Goal: Task Accomplishment & Management: Manage account settings

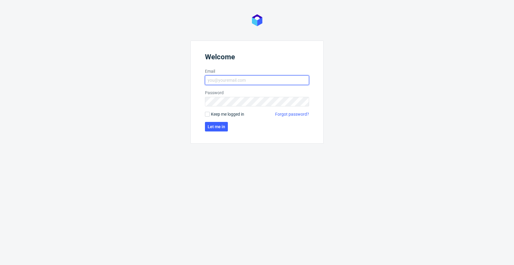
type input "jan.kocik@packhelp.com"
click at [225, 115] on span "Keep me logged in" at bounding box center [227, 114] width 33 height 6
click at [210, 115] on input "Keep me logged in" at bounding box center [207, 114] width 5 height 5
checkbox input "true"
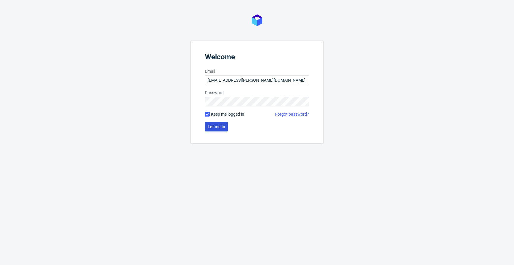
click at [219, 124] on span "Let me in" at bounding box center [217, 126] width 18 height 4
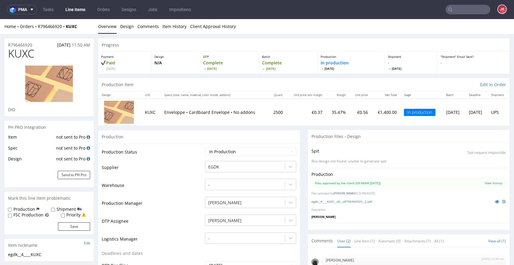
click at [72, 12] on link "Line Items" at bounding box center [75, 10] width 27 height 10
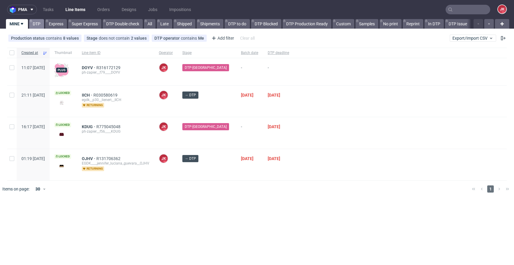
click at [36, 23] on link "DTP" at bounding box center [36, 24] width 15 height 10
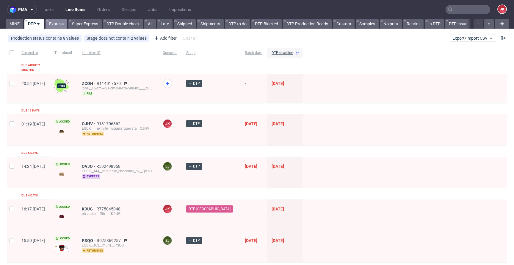
click at [60, 23] on link "Express" at bounding box center [57, 24] width 22 height 10
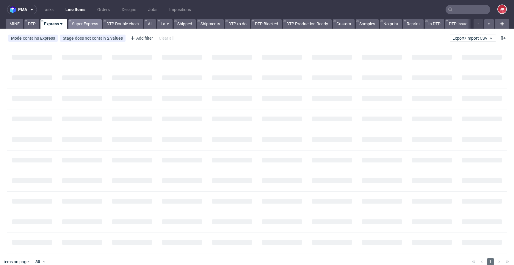
click at [88, 22] on link "Super Express" at bounding box center [84, 24] width 33 height 10
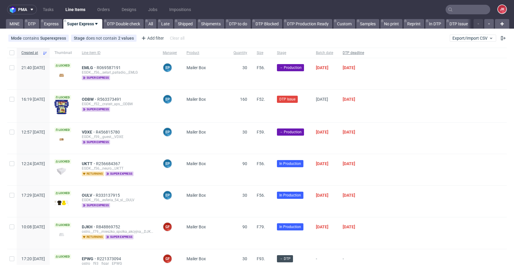
click at [369, 57] on div "DTP deadline" at bounding box center [353, 53] width 31 height 10
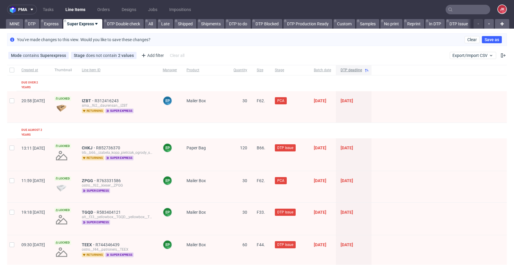
click at [370, 73] on div "DTP deadline" at bounding box center [354, 70] width 36 height 10
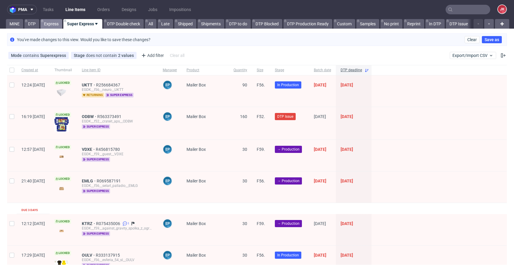
click at [53, 27] on link "Express" at bounding box center [51, 24] width 22 height 10
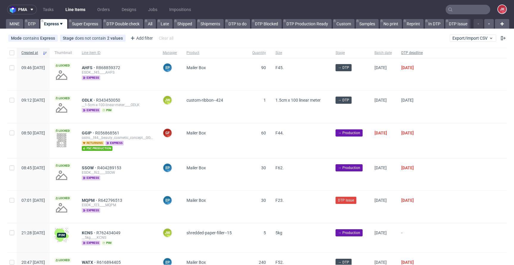
click at [423, 52] on span "DTP deadline" at bounding box center [411, 52] width 21 height 5
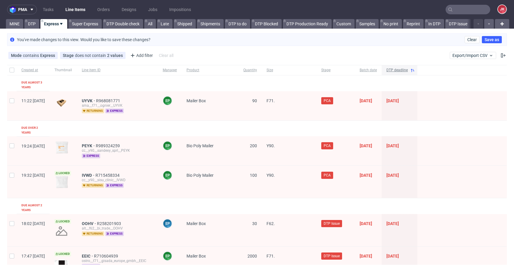
click at [418, 66] on div "DTP deadline" at bounding box center [400, 70] width 36 height 10
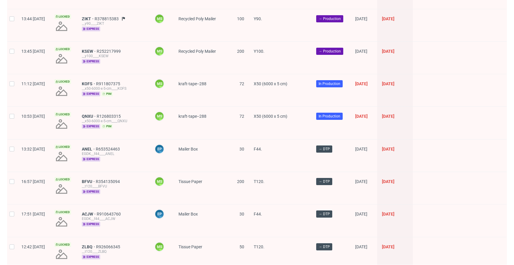
scroll to position [849, 0]
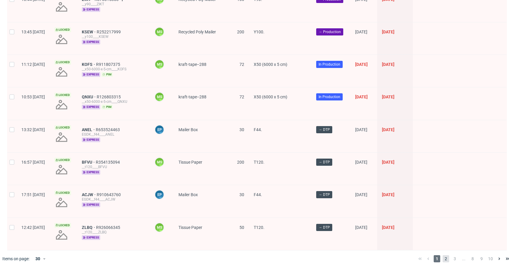
click at [443, 255] on span "2" at bounding box center [446, 258] width 7 height 7
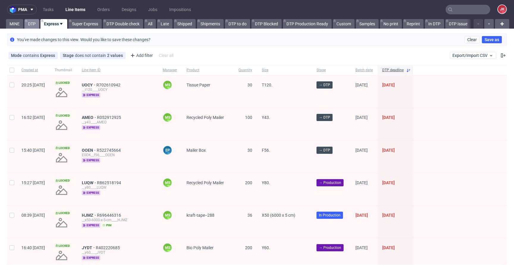
click at [29, 26] on link "DTP" at bounding box center [31, 24] width 15 height 10
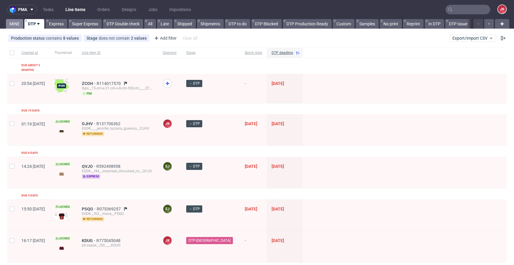
click at [13, 23] on link "MINE" at bounding box center [14, 24] width 17 height 10
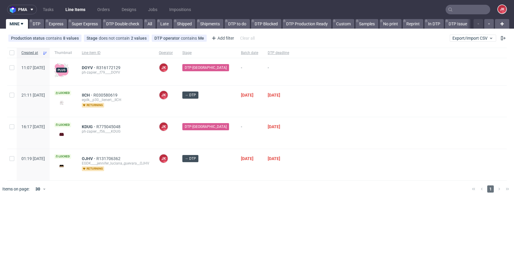
click at [303, 167] on div at bounding box center [400, 164] width 213 height 31
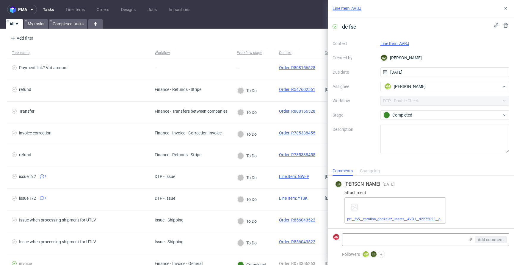
click at [396, 42] on link "Line Item: AVBJ" at bounding box center [395, 43] width 29 height 5
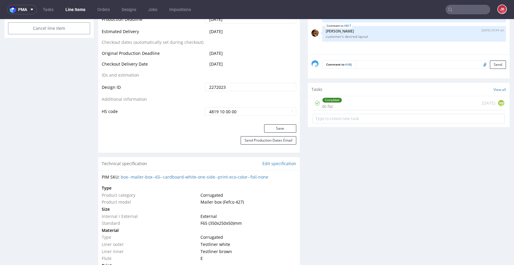
scroll to position [363, 0]
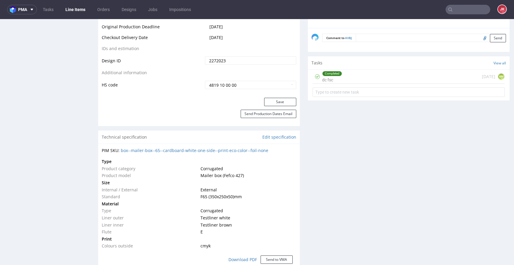
click at [341, 74] on div "Completed dc fsc [DATE] KM" at bounding box center [409, 77] width 192 height 14
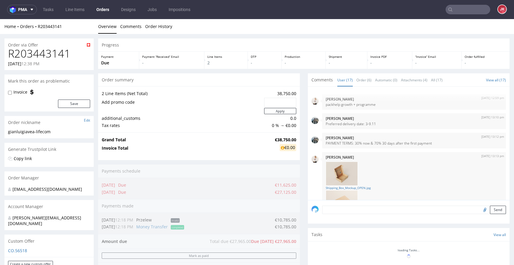
scroll to position [357, 0]
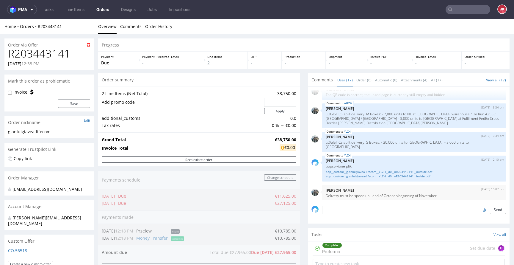
click at [358, 84] on link "Order (6)" at bounding box center [364, 80] width 15 height 13
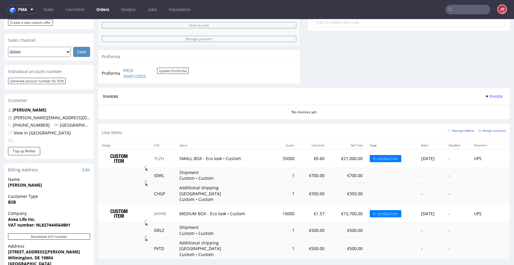
scroll to position [254, 0]
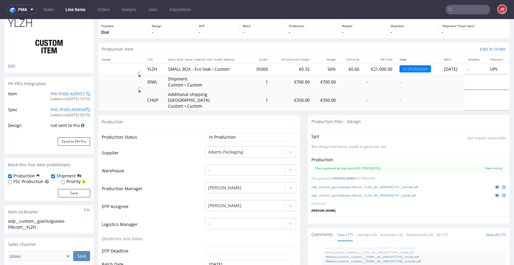
scroll to position [44, 0]
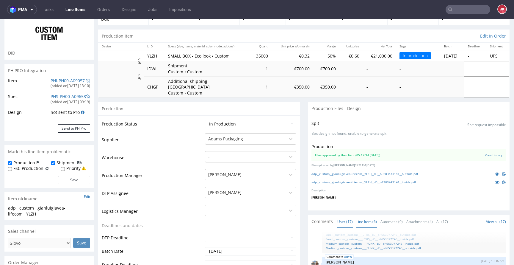
click at [364, 216] on link "Line Item (6)" at bounding box center [367, 221] width 21 height 13
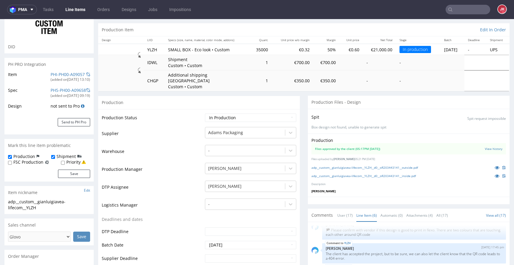
scroll to position [0, 0]
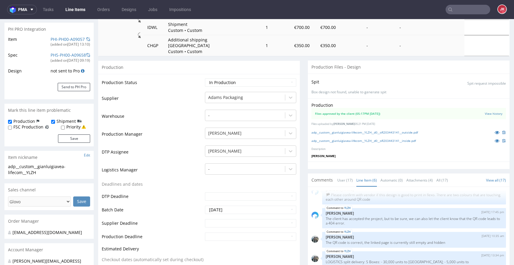
scroll to position [85, 0]
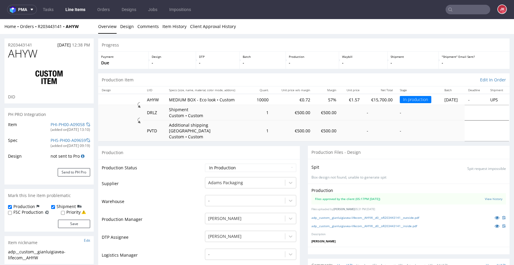
scroll to position [118, 0]
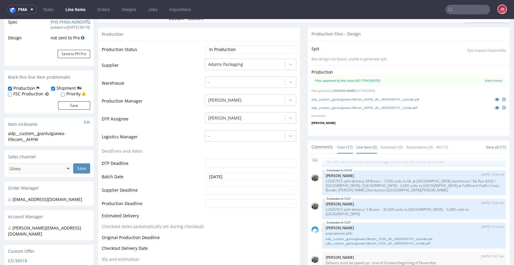
click at [359, 145] on link "Line Item (5)" at bounding box center [367, 146] width 21 height 13
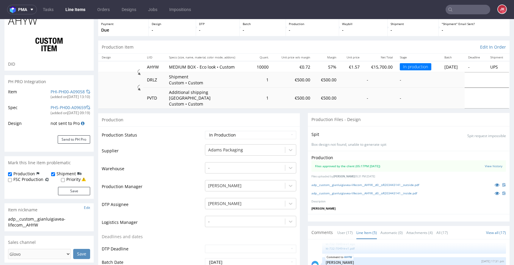
scroll to position [119, 0]
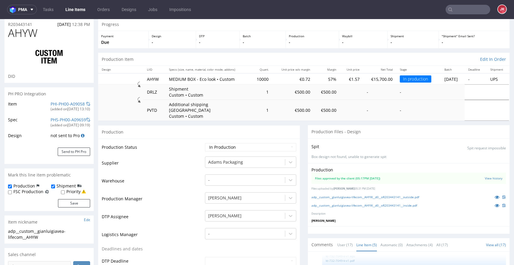
scroll to position [16, 0]
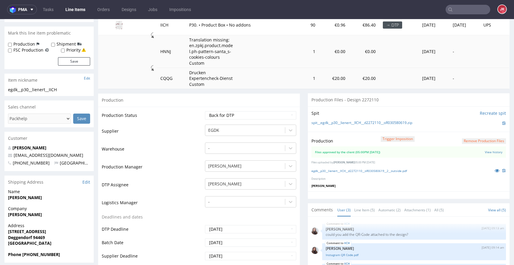
scroll to position [89, 0]
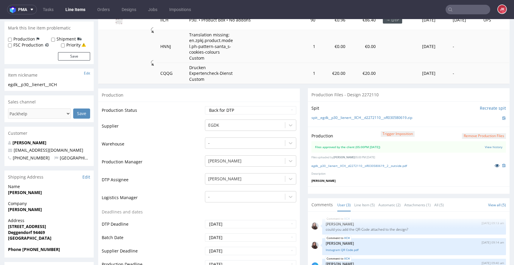
click at [495, 167] on icon at bounding box center [497, 165] width 5 height 4
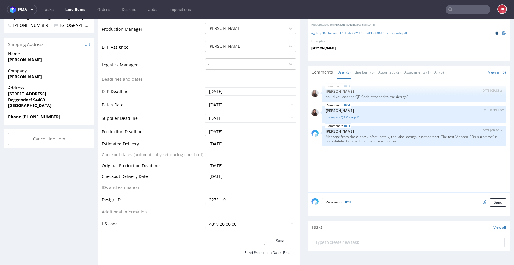
scroll to position [234, 0]
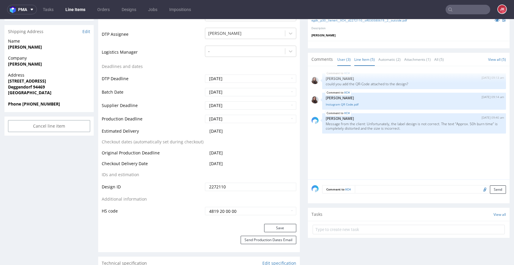
click at [358, 63] on link "Line Item (5)" at bounding box center [364, 59] width 21 height 13
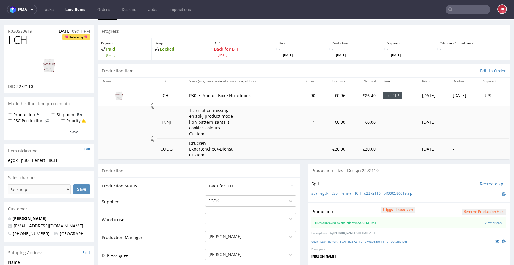
scroll to position [0, 0]
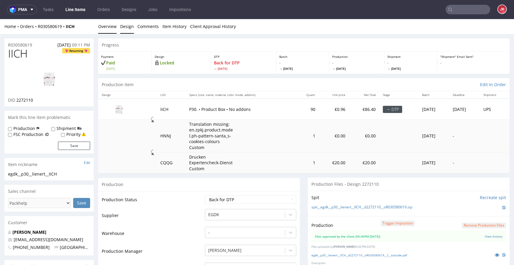
click at [124, 28] on link "Design" at bounding box center [127, 26] width 14 height 15
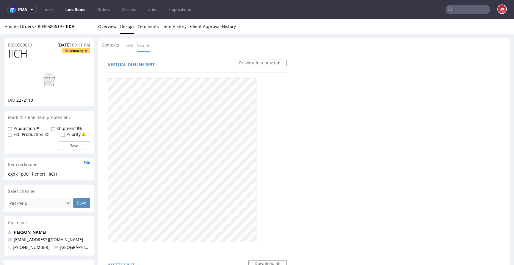
click at [114, 29] on link "Overview" at bounding box center [107, 26] width 18 height 15
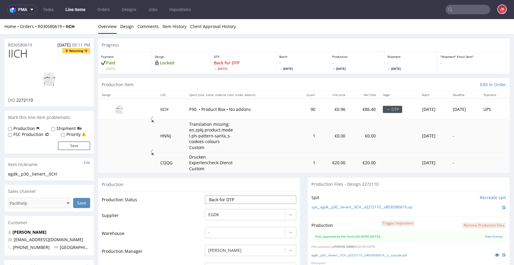
click at [246, 197] on select "Waiting for Artwork Waiting for Diecut Waiting for Mockup Waiting for DTP Waiti…" at bounding box center [250, 199] width 91 height 8
select select "dtp_ca_needed"
click at [205, 195] on select "Waiting for Artwork Waiting for Diecut Waiting for Mockup Waiting for DTP Waiti…" at bounding box center [250, 199] width 91 height 8
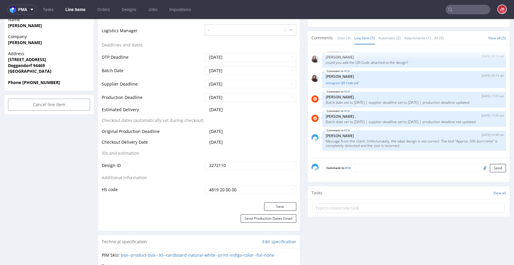
scroll to position [259, 0]
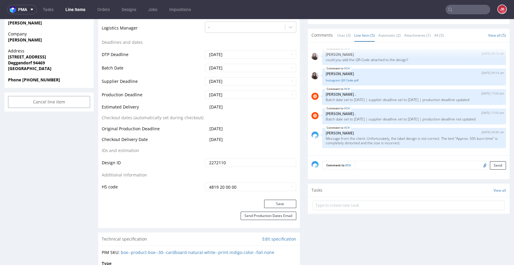
click at [269, 199] on div "Production Status Waiting for Artwork Waiting for Diecut Waiting for Mockup Wai…" at bounding box center [199, 65] width 202 height 267
click at [269, 201] on button "Save" at bounding box center [280, 203] width 32 height 8
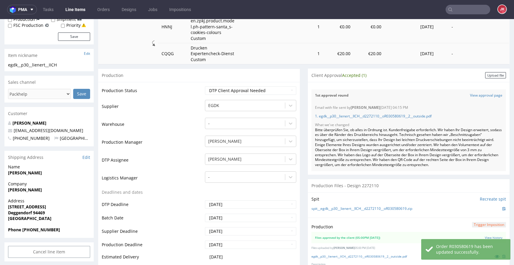
scroll to position [58, 0]
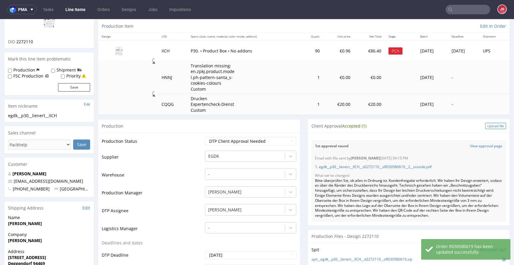
click at [490, 127] on div "Upload file" at bounding box center [495, 126] width 21 height 6
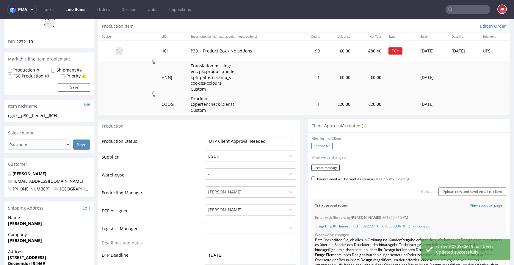
click at [324, 147] on label "Choose file" at bounding box center [322, 146] width 21 height 6
click at [0, 19] on input "Choose file" at bounding box center [0, 19] width 0 height 0
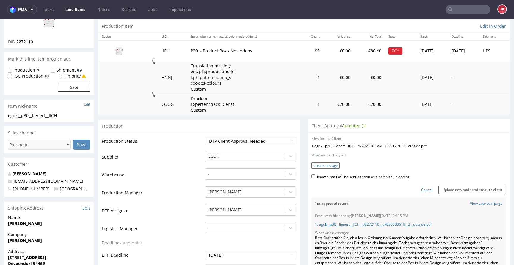
click at [324, 164] on button "Create message" at bounding box center [326, 165] width 28 height 6
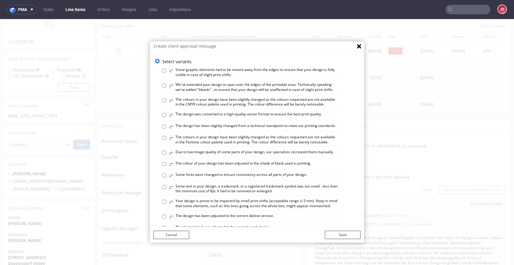
click at [224, 104] on label "⥂ The colours in your design have been slightly changed as the colours requeste…" at bounding box center [253, 102] width 169 height 10
click at [166, 102] on input "⥂ The colours in your design have been slightly changed as the colours requeste…" at bounding box center [164, 100] width 4 height 4
checkbox input "true"
click at [333, 233] on button "Save" at bounding box center [343, 234] width 36 height 8
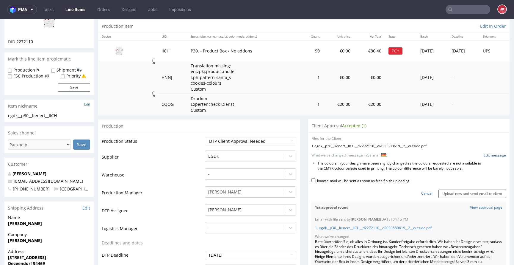
click at [495, 157] on link "Edit message" at bounding box center [495, 155] width 22 height 5
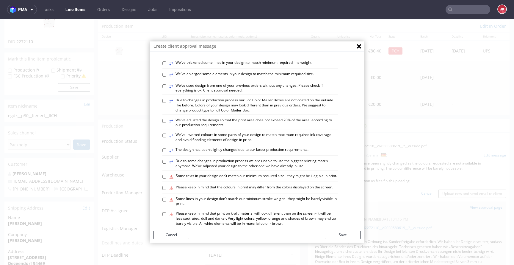
scroll to position [347, 0]
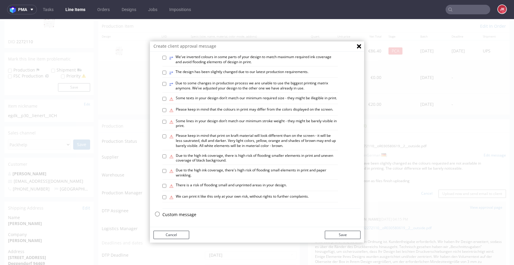
click at [179, 216] on p "Custom message" at bounding box center [261, 214] width 198 height 6
checkbox input "false"
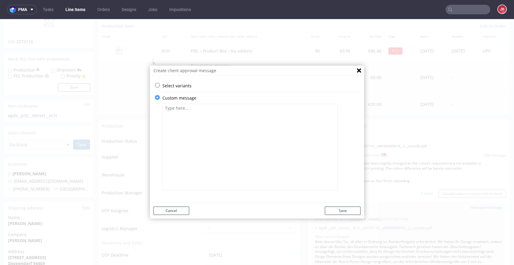
click at [224, 130] on textarea at bounding box center [250, 147] width 176 height 86
paste textarea "Bitte überprüfen Sie, ob alles in Ordnung ist. Kundenfreigabe erforderlich. Wir…"
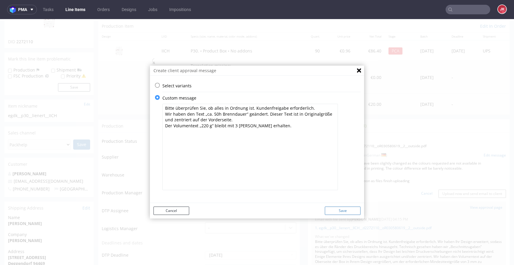
type textarea "Bitte überprüfen Sie, ob alles in Ordnung ist. Kundenfreigabe erforderlich. Wir…"
click at [346, 209] on button "Save" at bounding box center [343, 210] width 36 height 8
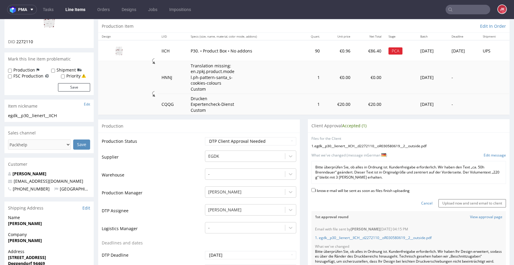
click at [356, 191] on label "I know e-mail will be sent as soon as files finish uploading" at bounding box center [361, 190] width 98 height 7
click at [315, 191] on input "I know e-mail will be sent as soon as files finish uploading" at bounding box center [314, 190] width 4 height 4
checkbox input "true"
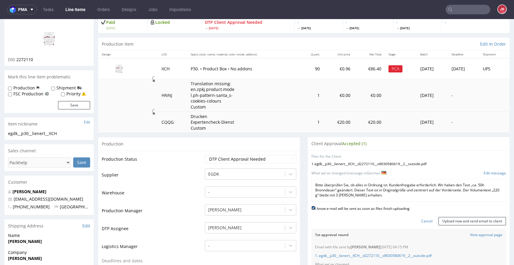
scroll to position [43, 0]
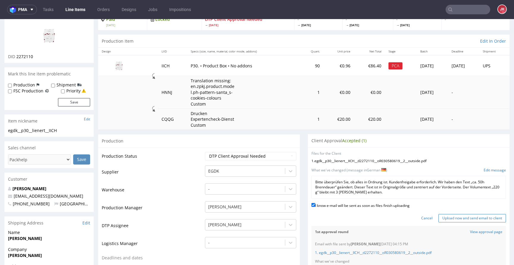
click at [450, 218] on input "Upload now and send email to client" at bounding box center [473, 218] width 68 height 8
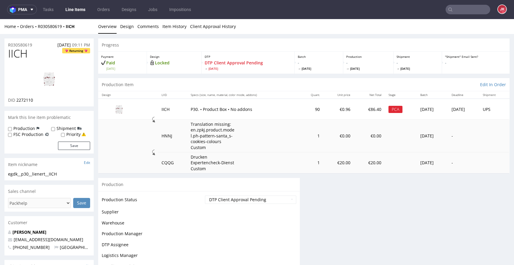
scroll to position [0, 0]
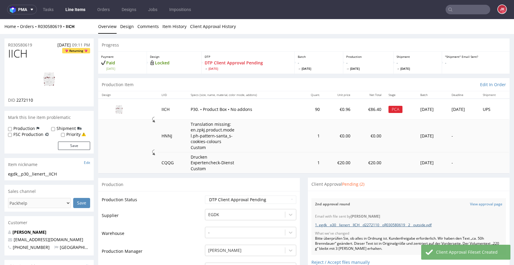
click at [343, 226] on link "1. egdk__p30__lienert__IICH__d2272110__oR030580619__2__outside.pdf" at bounding box center [373, 224] width 117 height 5
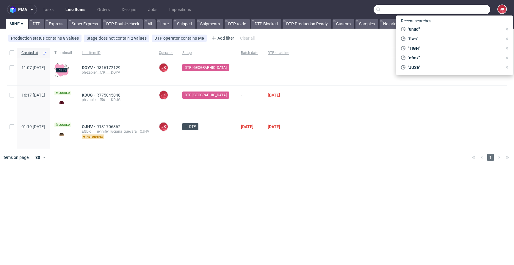
click at [463, 12] on input "text" at bounding box center [432, 10] width 117 height 10
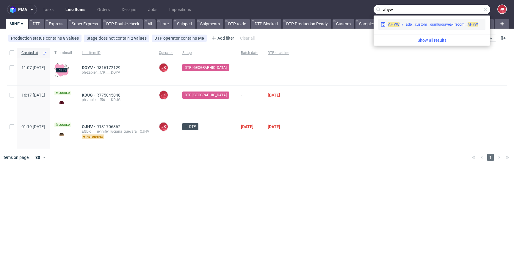
type input "ahyw"
click at [424, 24] on div "adp__custom__gianluigiavea-lifecom__ AHYW" at bounding box center [442, 24] width 72 height 5
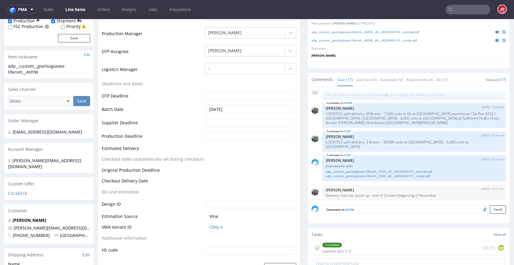
scroll to position [189, 0]
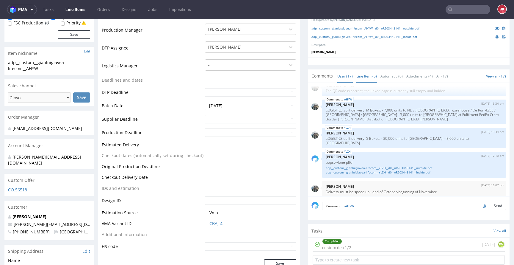
click at [363, 72] on link "Line Item (5)" at bounding box center [367, 76] width 21 height 13
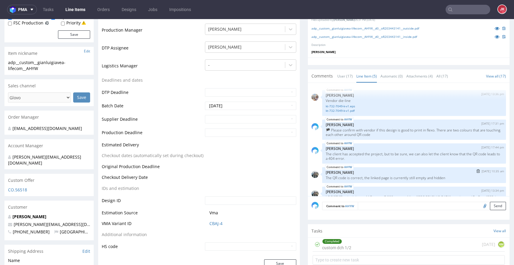
scroll to position [19, 0]
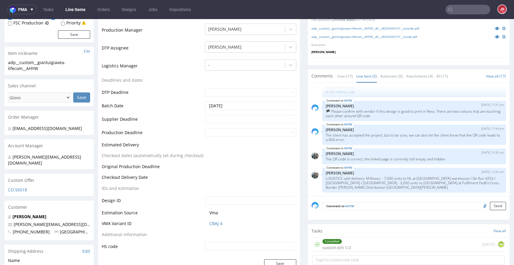
click at [372, 201] on textarea at bounding box center [432, 205] width 148 height 8
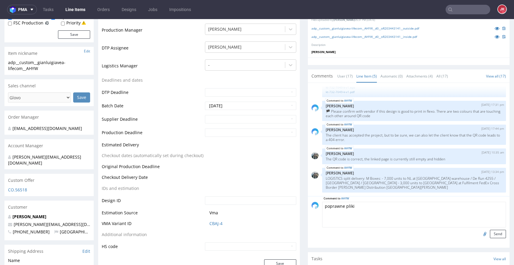
type textarea "poprawne pliki"
click at [480, 229] on input "file" at bounding box center [484, 233] width 8 height 8
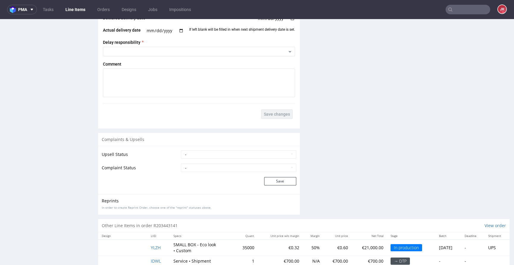
scroll to position [1126, 0]
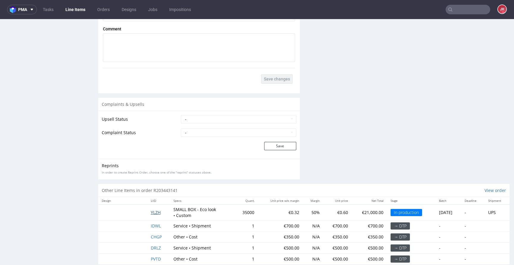
click at [151, 209] on span "YLZH" at bounding box center [156, 212] width 10 height 6
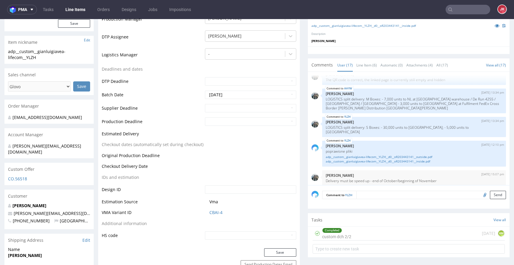
scroll to position [196, 0]
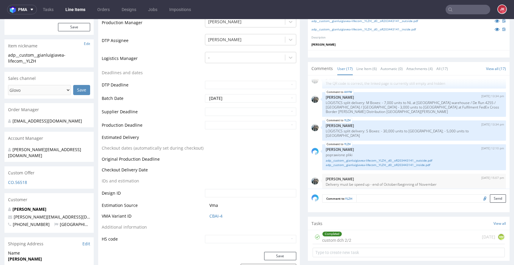
click at [480, 194] on input "file" at bounding box center [484, 198] width 8 height 8
type input "C:\fakepath\adp__custom__gianluigiavea-lifecom__YLZH__d0__oR203443141__inside.p…"
click at [490, 194] on button "Send" at bounding box center [498, 198] width 16 height 8
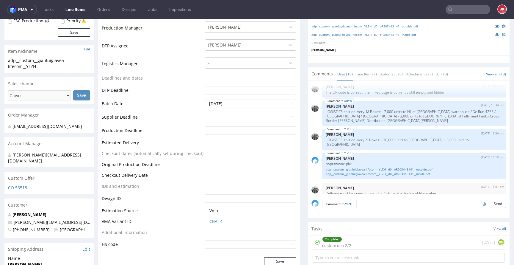
scroll to position [352, 0]
click at [362, 71] on link "Line Item (7)" at bounding box center [367, 74] width 21 height 13
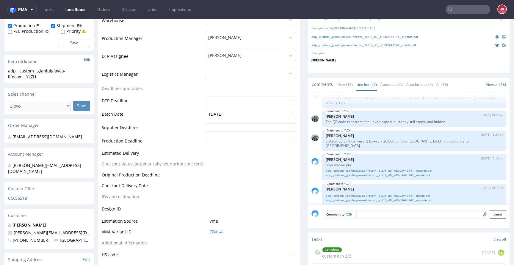
scroll to position [196, 0]
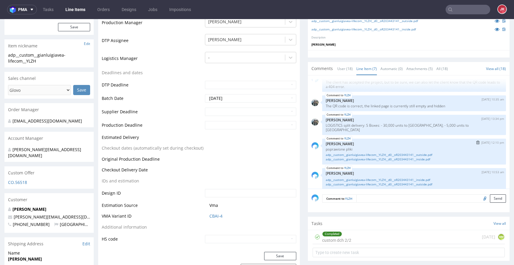
click at [476, 140] on img "submit" at bounding box center [477, 142] width 3 height 4
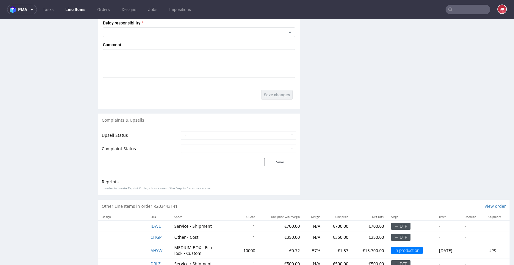
scroll to position [1120, 0]
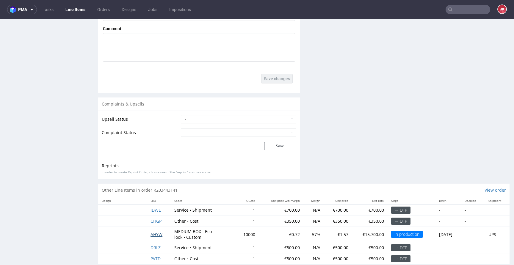
click at [159, 231] on span "AHYW" at bounding box center [157, 234] width 12 height 6
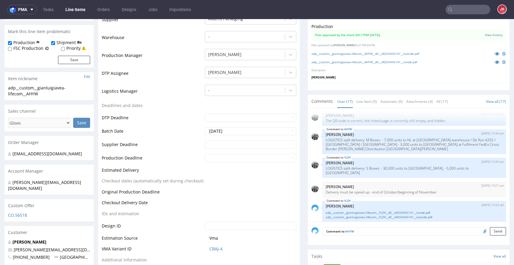
scroll to position [184, 0]
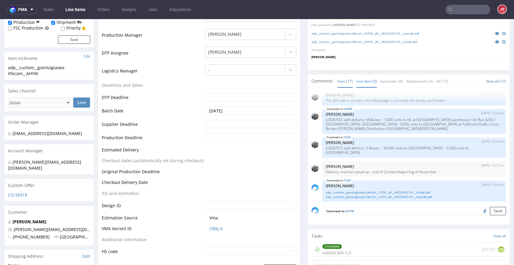
click at [365, 75] on link "Line Item (5)" at bounding box center [367, 81] width 21 height 13
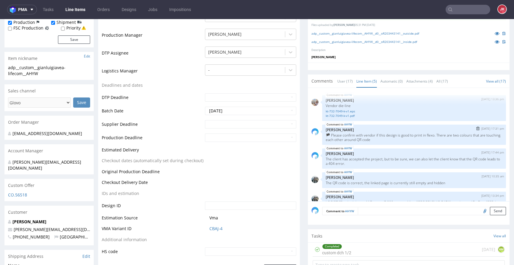
scroll to position [19, 0]
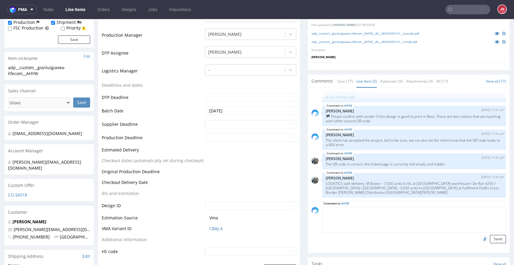
click at [362, 207] on textarea at bounding box center [414, 220] width 184 height 26
type textarea "poprawne pliki"
click at [480, 234] on input "file" at bounding box center [484, 238] width 8 height 8
type input "C:\fakepath\adp__custom__gianluigiavea-lifecom__AHYW__d0__oR203443141__outside.…"
click at [490, 234] on button "Send" at bounding box center [498, 238] width 16 height 8
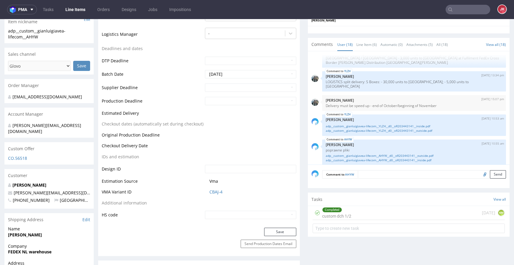
scroll to position [237, 0]
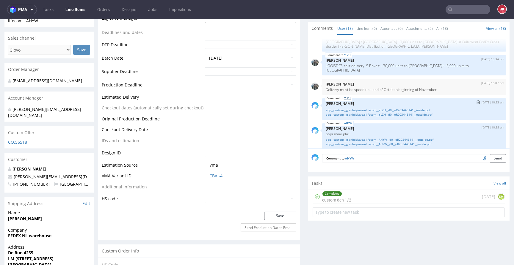
click at [344, 96] on link "YLZH" at bounding box center [347, 98] width 7 height 5
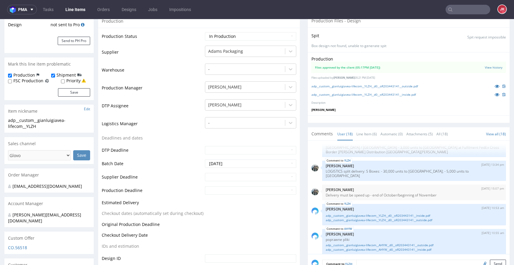
scroll to position [132, 0]
click at [345, 201] on link "YLZH" at bounding box center [347, 203] width 7 height 5
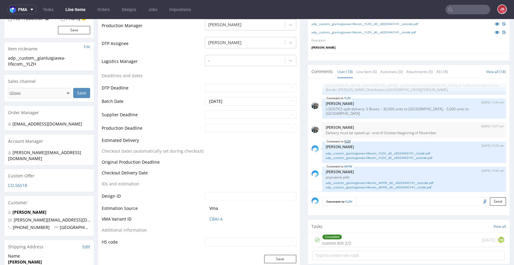
scroll to position [191, 0]
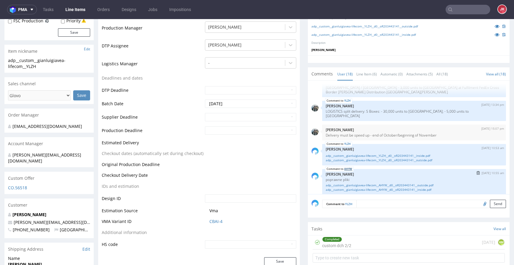
click at [345, 166] on link "AHYW" at bounding box center [348, 168] width 8 height 5
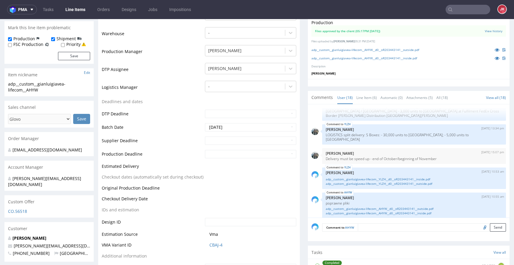
scroll to position [166, 0]
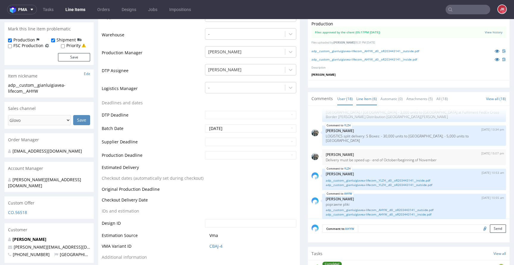
click at [358, 92] on link "Line Item (6)" at bounding box center [367, 98] width 21 height 13
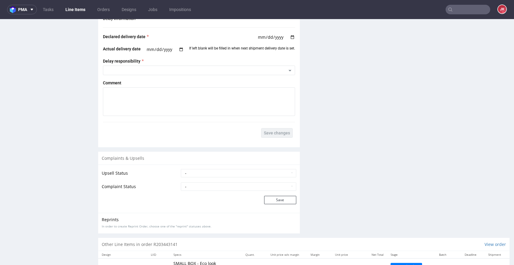
scroll to position [1126, 0]
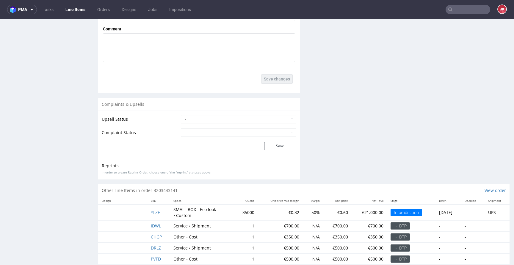
click at [159, 204] on td "YLZH" at bounding box center [158, 212] width 23 height 16
click at [153, 209] on span "YLZH" at bounding box center [156, 212] width 10 height 6
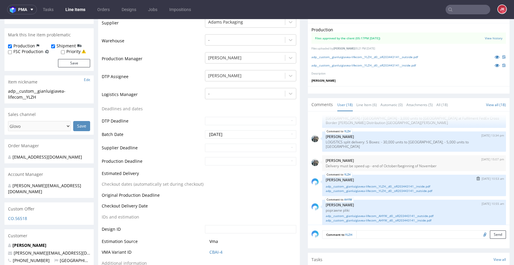
scroll to position [162, 0]
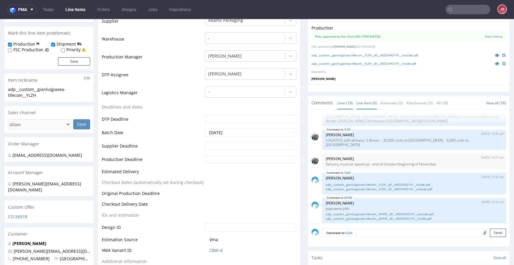
click at [363, 97] on link "Line Item (6)" at bounding box center [367, 102] width 21 height 13
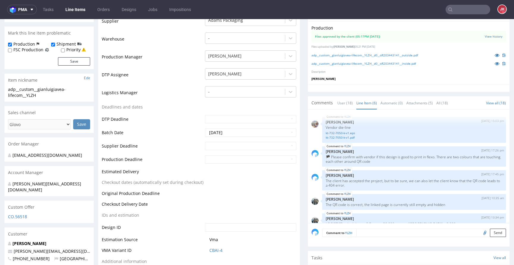
scroll to position [35, 0]
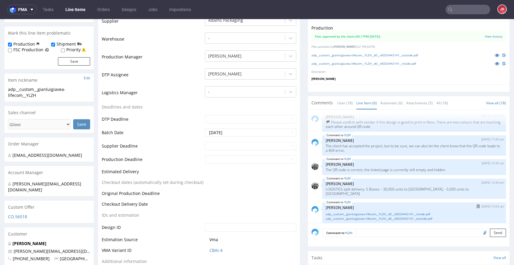
click at [477, 204] on img "submit" at bounding box center [478, 206] width 3 height 4
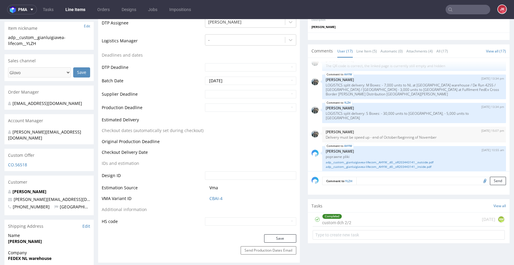
scroll to position [0, 0]
click at [399, 179] on div "Comment to YLZH Send" at bounding box center [409, 183] width 202 height 24
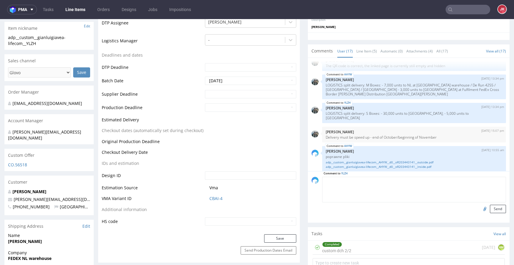
click at [404, 176] on textarea at bounding box center [414, 189] width 184 height 26
type textarea "poprawne pliki"
click at [480, 204] on input "file" at bounding box center [484, 208] width 8 height 8
type input "C:\fakepath\adp__custom__gianluigiavea-lifecom__YLZH__d0__oR203443141__outside.…"
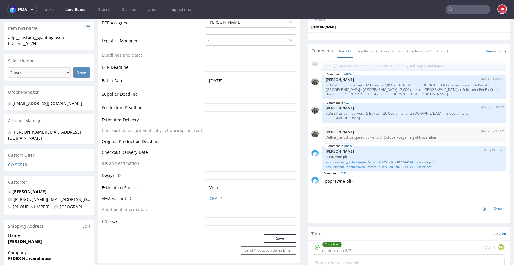
click at [490, 204] on button "Send" at bounding box center [498, 208] width 16 height 8
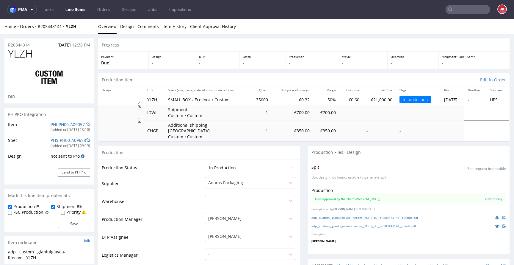
click at [74, 12] on link "Line Items" at bounding box center [75, 10] width 27 height 10
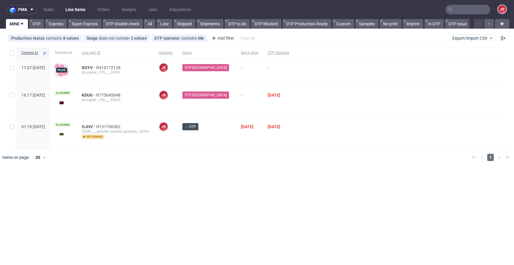
click at [295, 139] on div at bounding box center [400, 132] width 213 height 31
click at [37, 24] on link "DTP" at bounding box center [36, 24] width 15 height 10
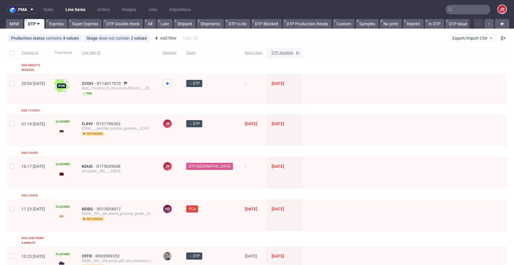
click at [275, 54] on span "DTP deadline" at bounding box center [282, 52] width 21 height 5
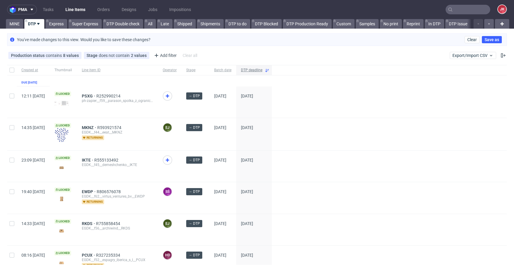
click at [262, 68] on span "DTP deadline" at bounding box center [251, 70] width 21 height 5
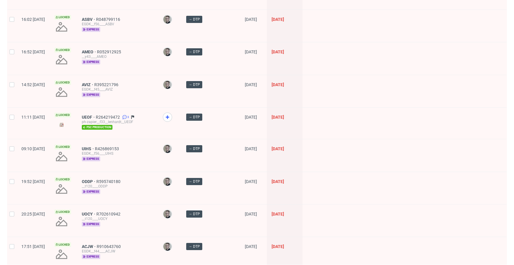
scroll to position [824, 0]
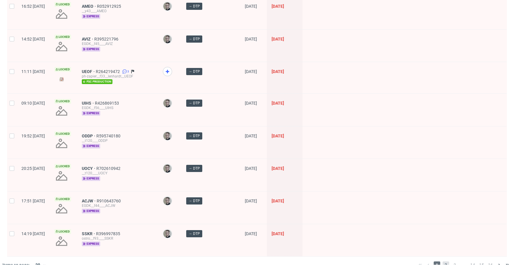
click at [443, 261] on span "2" at bounding box center [446, 264] width 7 height 7
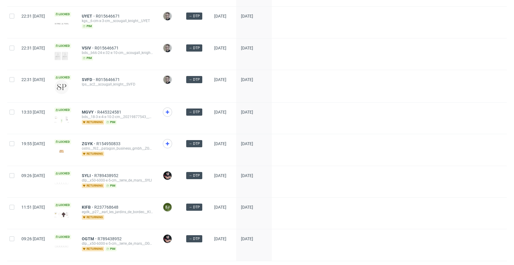
scroll to position [615, 0]
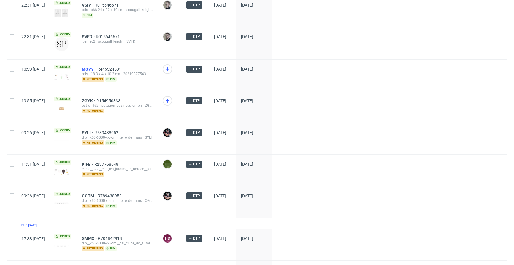
click at [97, 67] on span "MGVY" at bounding box center [89, 69] width 15 height 5
click at [96, 98] on span "ZGYK" at bounding box center [89, 100] width 15 height 5
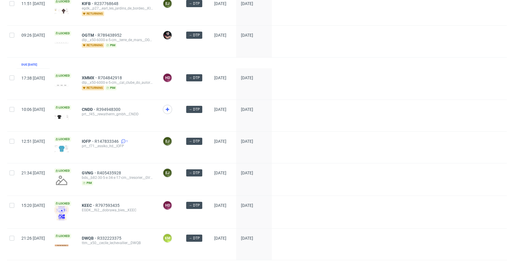
scroll to position [776, 0]
click at [96, 106] on span "CNDD" at bounding box center [89, 108] width 15 height 5
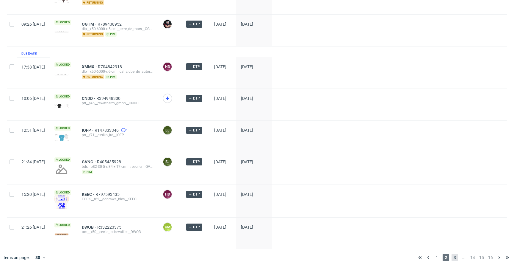
click at [452, 254] on span "3" at bounding box center [455, 257] width 7 height 7
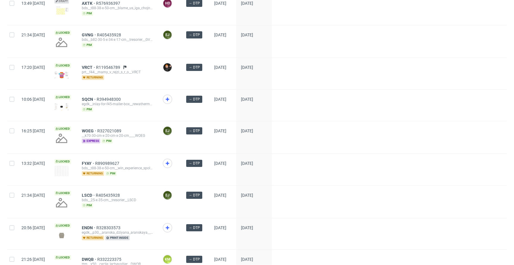
scroll to position [318, 0]
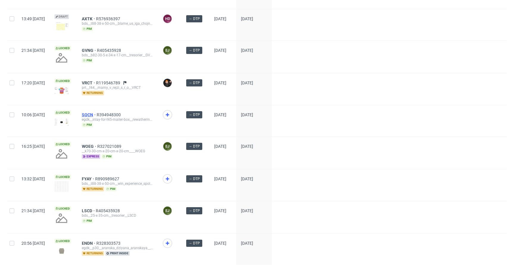
click at [97, 115] on span "SQCN" at bounding box center [89, 114] width 15 height 5
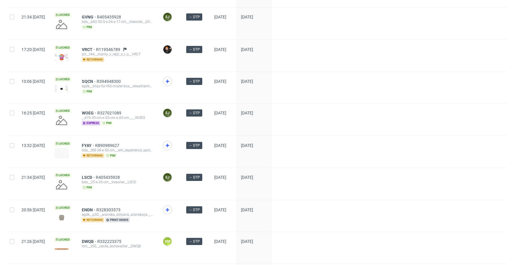
scroll to position [370, 0]
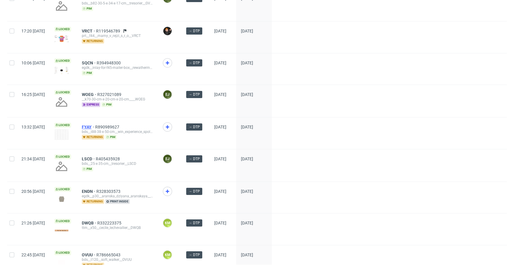
click at [95, 127] on span "FYAY" at bounding box center [88, 126] width 13 height 5
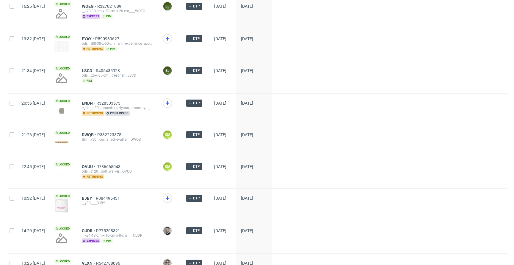
scroll to position [466, 0]
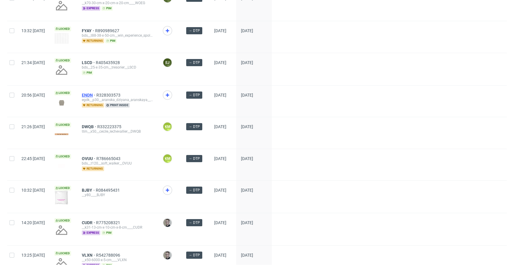
click at [96, 94] on span "ENDN" at bounding box center [89, 95] width 15 height 5
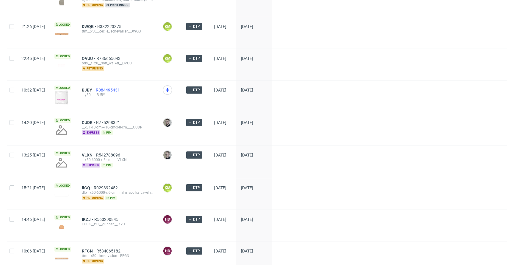
scroll to position [569, 0]
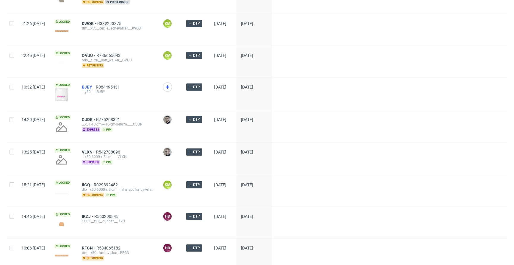
click at [96, 85] on span "BJBY" at bounding box center [89, 87] width 14 height 5
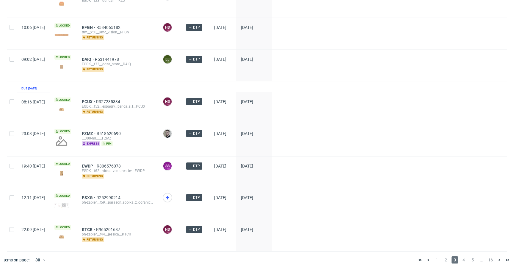
scroll to position [792, 0]
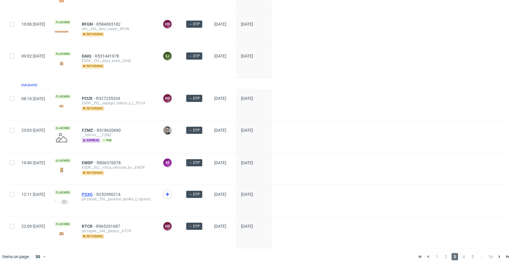
click at [96, 192] on span "PSXG" at bounding box center [89, 194] width 15 height 5
click at [461, 254] on span "4" at bounding box center [464, 256] width 7 height 7
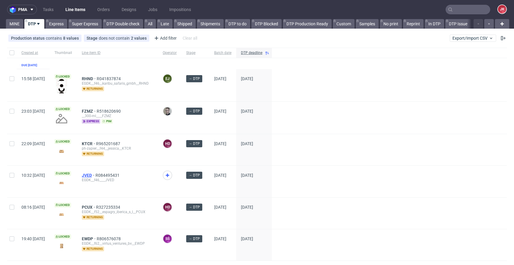
click at [96, 174] on span "JVED" at bounding box center [89, 175] width 14 height 5
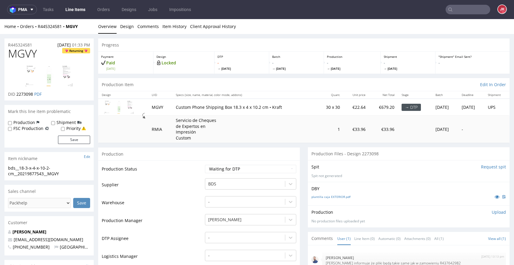
click at [495, 196] on icon at bounding box center [497, 196] width 5 height 4
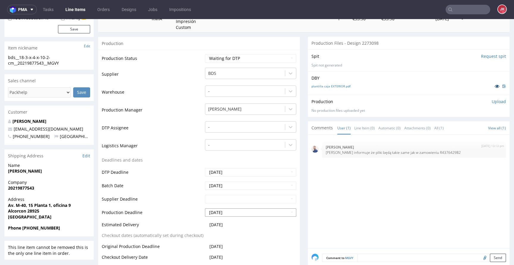
scroll to position [99, 0]
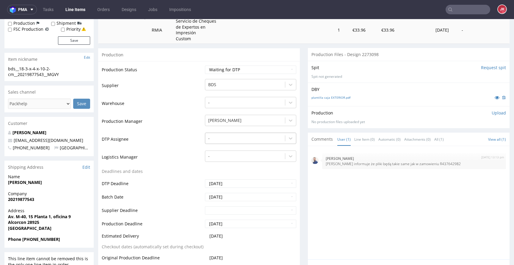
click at [228, 135] on div at bounding box center [245, 138] width 74 height 7
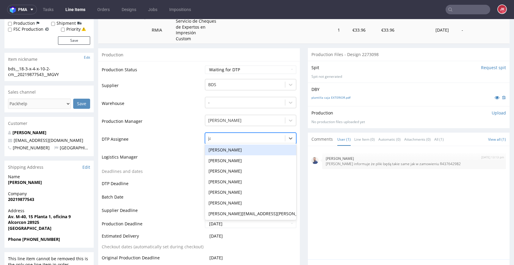
type input "jan"
click at [230, 146] on div "[PERSON_NAME]" at bounding box center [250, 149] width 91 height 11
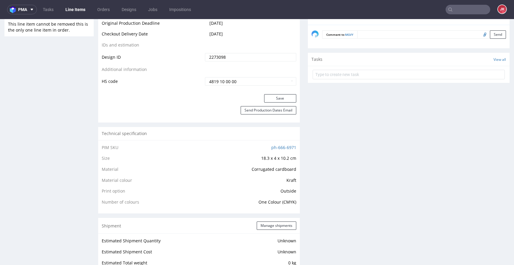
scroll to position [338, 0]
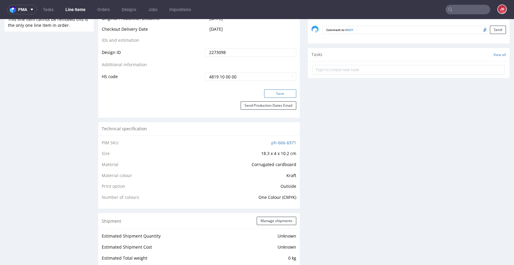
click at [278, 93] on button "Save" at bounding box center [280, 93] width 32 height 8
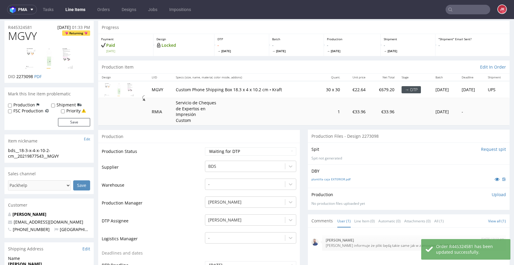
scroll to position [0, 0]
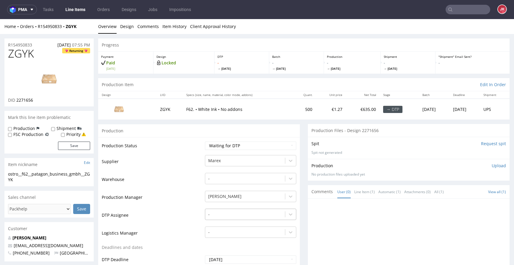
click at [234, 214] on div "-" at bounding box center [250, 212] width 91 height 8
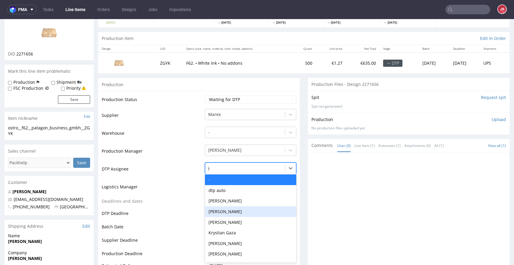
type input "jan"
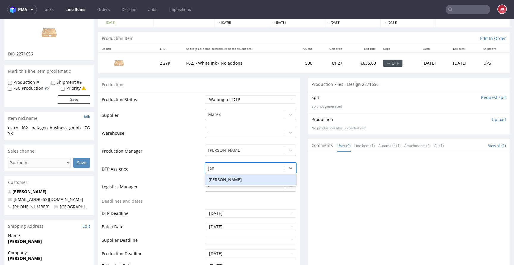
click at [238, 178] on div "[PERSON_NAME]" at bounding box center [250, 179] width 91 height 11
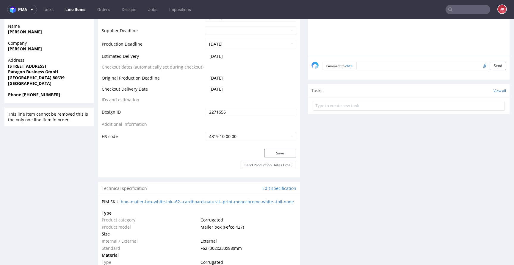
scroll to position [284, 0]
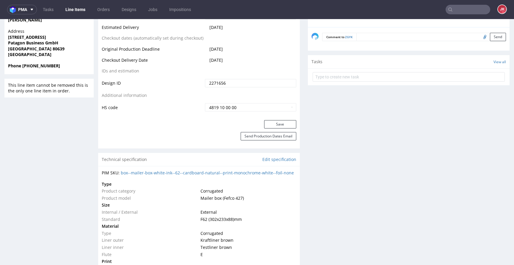
click at [277, 128] on div "Save" at bounding box center [199, 126] width 202 height 12
click at [276, 126] on button "Save" at bounding box center [280, 124] width 32 height 8
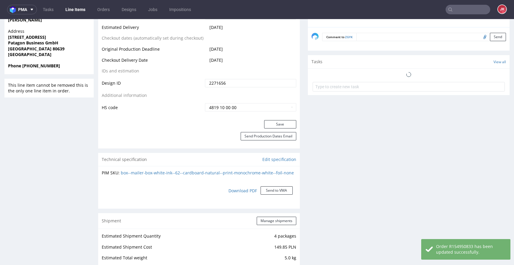
scroll to position [0, 0]
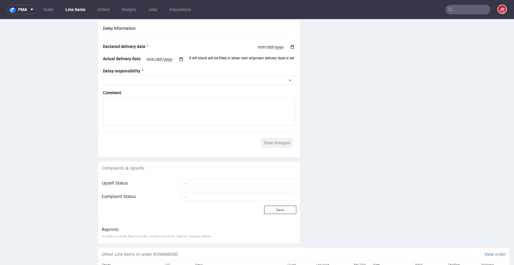
scroll to position [845, 0]
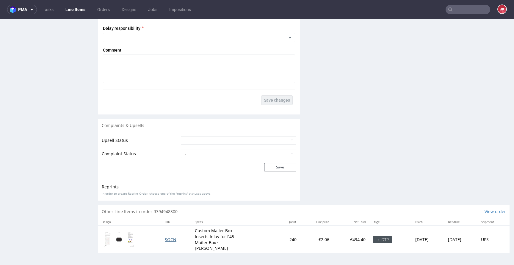
click at [165, 240] on span "SQCN" at bounding box center [171, 239] width 12 height 6
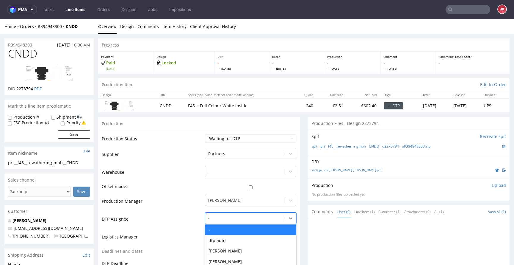
scroll to position [50, 0]
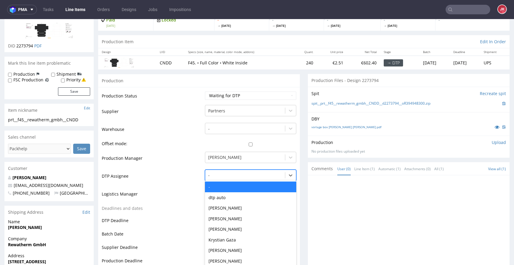
click at [229, 178] on div "- selected, 1 of 31. 31 results available. Use Up and Down to choose options, p…" at bounding box center [250, 173] width 91 height 8
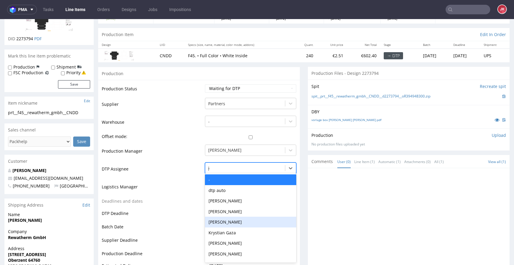
type input "jan"
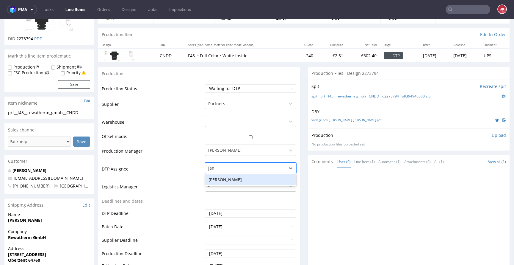
click at [245, 178] on div "Jan Kocik" at bounding box center [250, 179] width 91 height 11
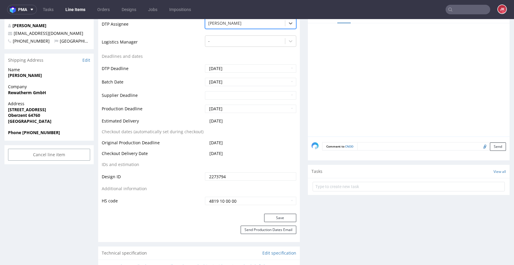
scroll to position [222, 0]
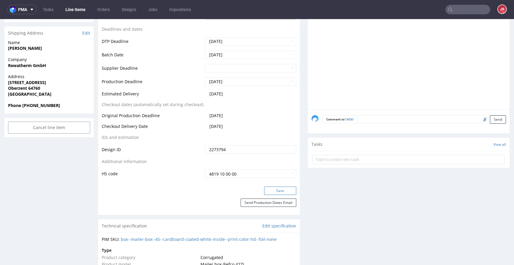
click at [270, 190] on button "Save" at bounding box center [280, 190] width 32 height 8
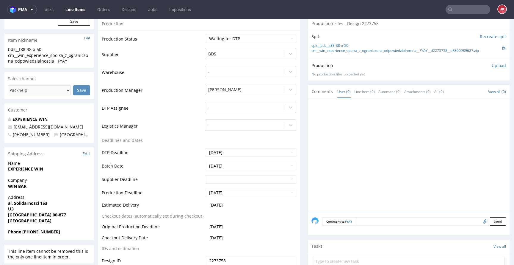
scroll to position [130, 0]
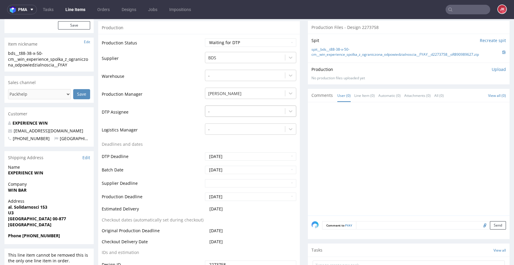
click at [224, 109] on div at bounding box center [245, 111] width 74 height 7
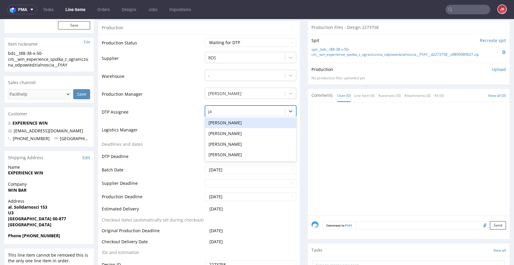
type input "jan"
click at [227, 126] on div "[PERSON_NAME]" at bounding box center [250, 122] width 91 height 11
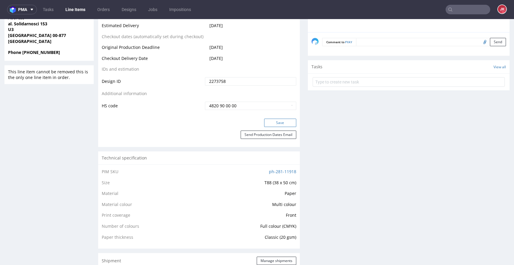
scroll to position [319, 0]
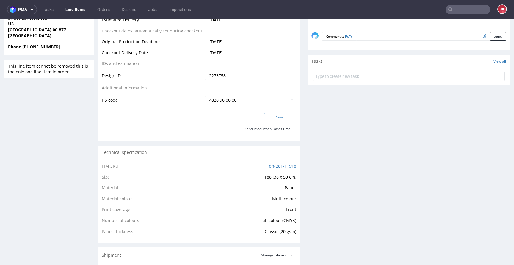
click at [265, 115] on button "Save" at bounding box center [280, 117] width 32 height 8
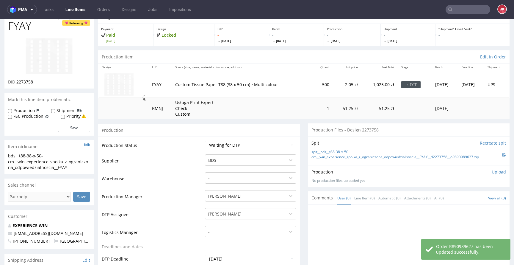
scroll to position [0, 0]
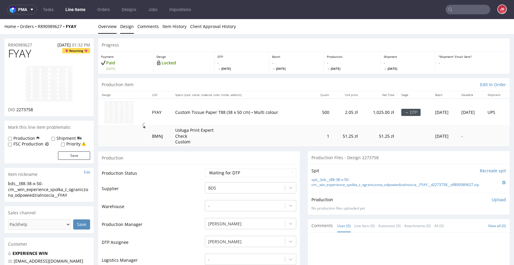
click at [131, 29] on link "Design" at bounding box center [127, 26] width 14 height 15
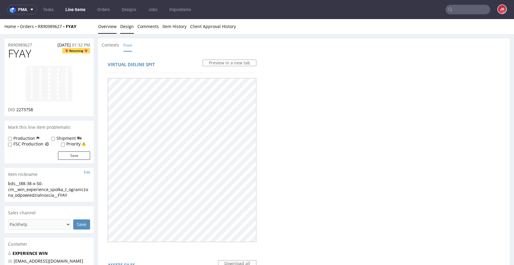
click at [114, 30] on link "Overview" at bounding box center [107, 26] width 18 height 15
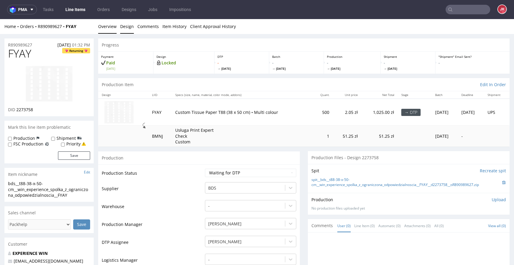
click at [127, 33] on link "Design" at bounding box center [127, 26] width 14 height 15
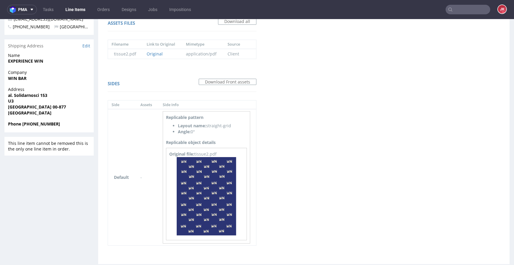
scroll to position [258, 0]
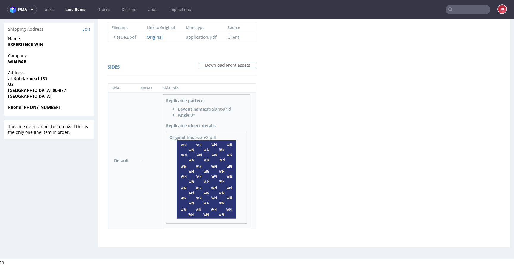
click at [213, 164] on img at bounding box center [207, 179] width 60 height 78
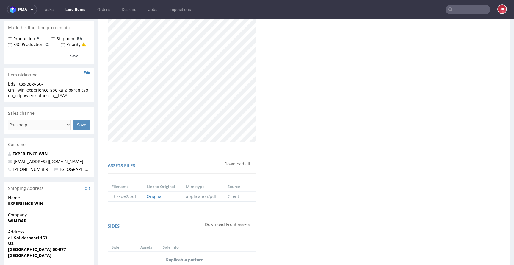
scroll to position [0, 0]
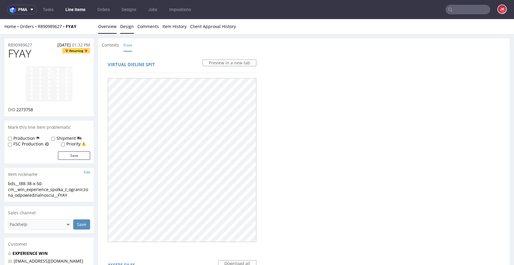
click at [114, 27] on link "Overview" at bounding box center [107, 26] width 18 height 15
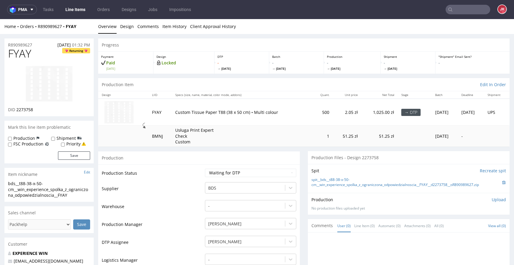
click at [39, 86] on img at bounding box center [49, 83] width 48 height 37
click at [196, 182] on td "Supplier" at bounding box center [153, 190] width 102 height 18
click at [199, 173] on td "Production Status" at bounding box center [153, 174] width 102 height 13
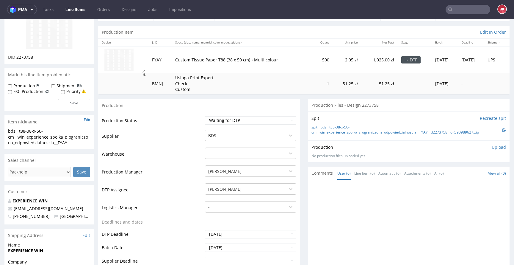
scroll to position [47, 0]
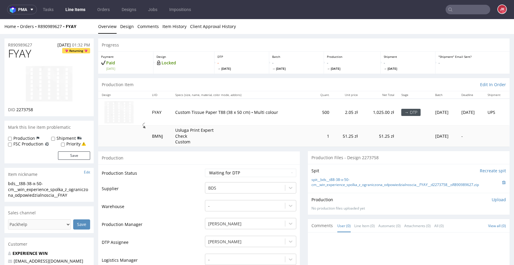
click at [194, 185] on td "Supplier" at bounding box center [153, 190] width 102 height 18
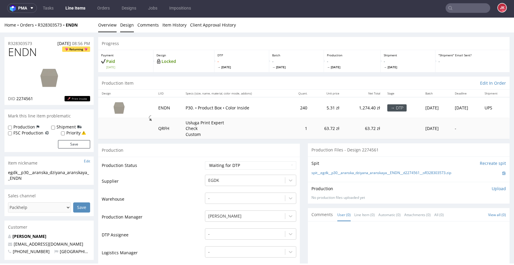
click at [126, 26] on link "Design" at bounding box center [127, 25] width 14 height 15
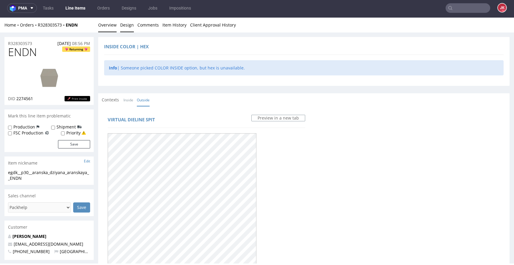
click at [110, 27] on link "Overview" at bounding box center [107, 25] width 18 height 15
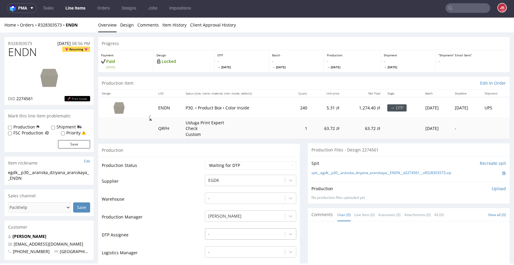
click at [223, 231] on div "-" at bounding box center [250, 232] width 91 height 8
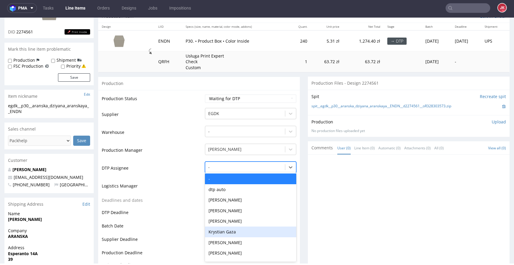
scroll to position [67, 0]
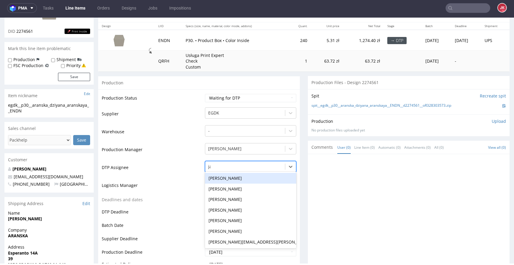
type input "jan"
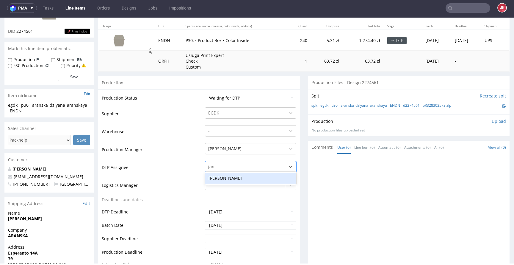
click at [240, 176] on div "[PERSON_NAME]" at bounding box center [250, 178] width 91 height 11
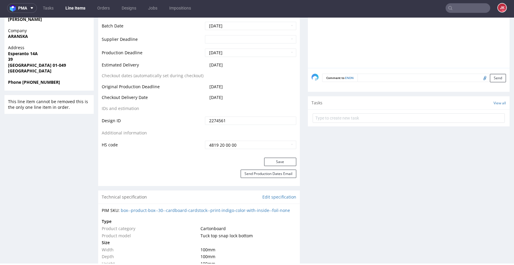
scroll to position [298, 0]
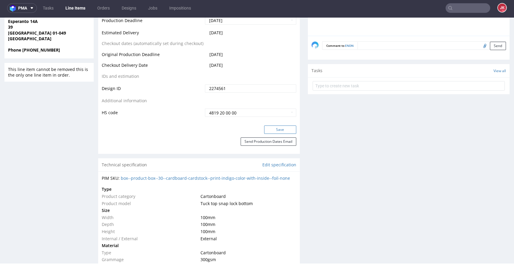
click at [276, 131] on button "Save" at bounding box center [280, 129] width 32 height 8
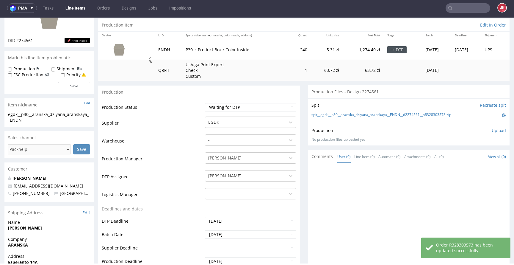
scroll to position [0, 0]
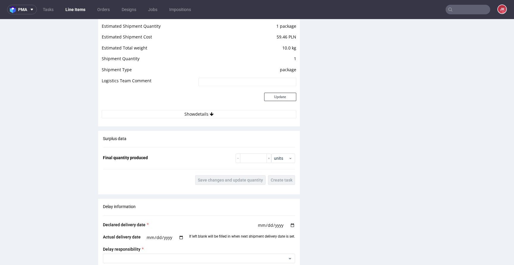
scroll to position [861, 0]
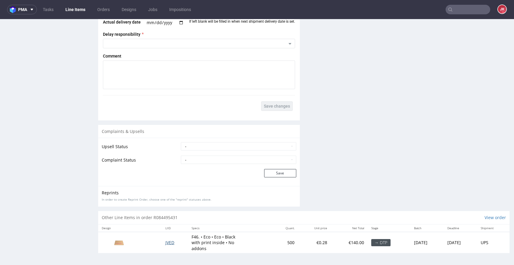
click at [165, 242] on span "JVED" at bounding box center [169, 242] width 9 height 6
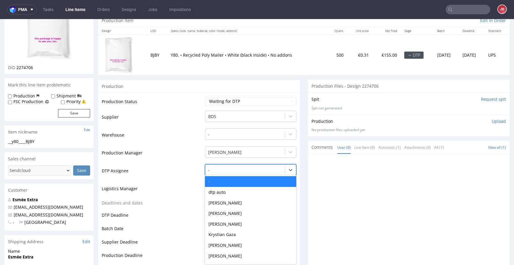
click at [228, 172] on div "- selected, 1 of 31. 31 results available. Use Up and Down to choose options, p…" at bounding box center [250, 168] width 91 height 8
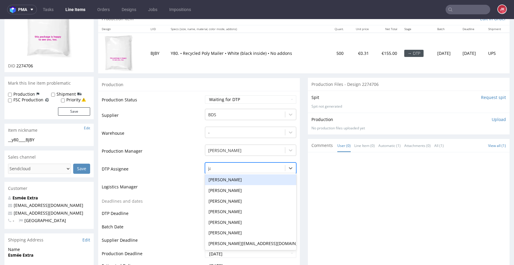
type input "jan"
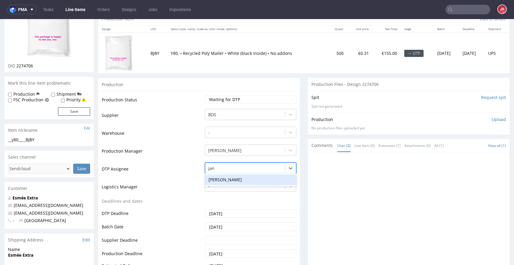
click at [240, 179] on div "[PERSON_NAME]" at bounding box center [250, 179] width 91 height 11
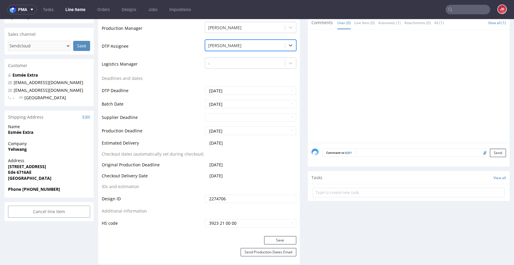
scroll to position [221, 0]
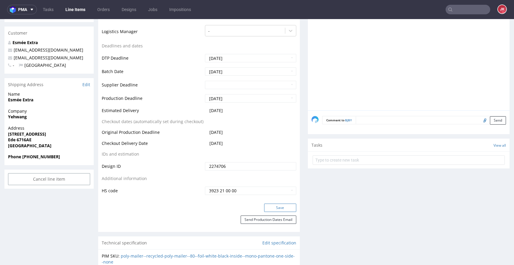
click at [264, 209] on button "Save" at bounding box center [280, 207] width 32 height 8
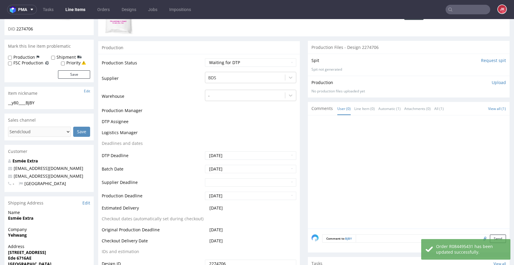
scroll to position [0, 0]
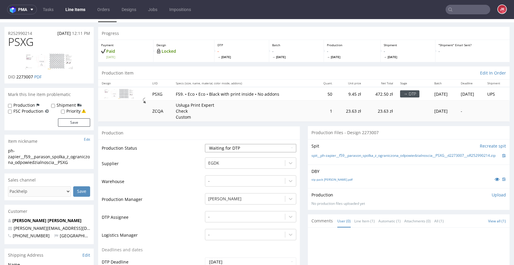
scroll to position [11, 0]
click at [231, 216] on div "-" at bounding box center [250, 215] width 91 height 8
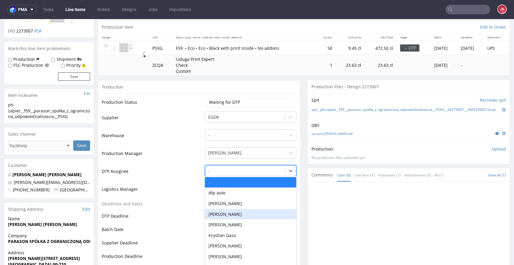
scroll to position [60, 0]
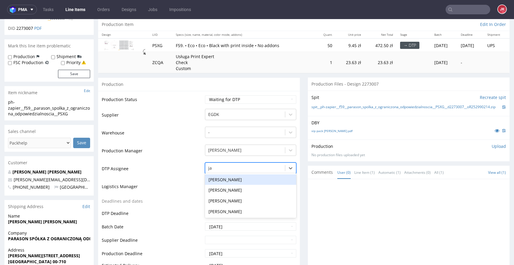
type input "jan"
click at [244, 178] on div "[PERSON_NAME]" at bounding box center [250, 179] width 91 height 11
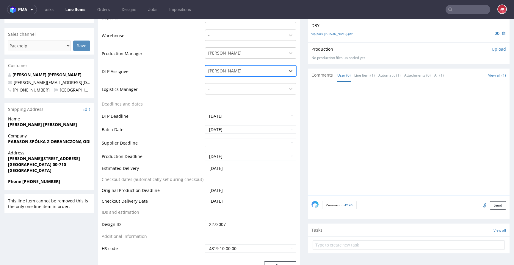
scroll to position [251, 0]
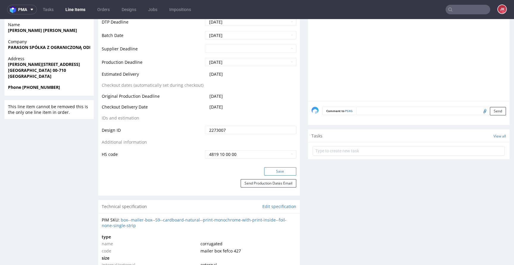
click at [268, 170] on button "Save" at bounding box center [280, 171] width 32 height 8
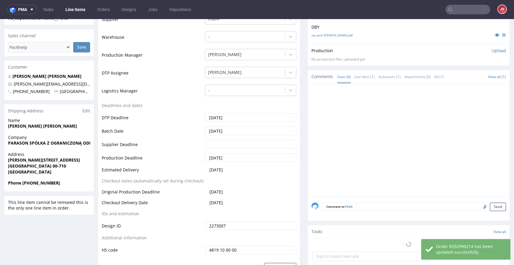
scroll to position [0, 0]
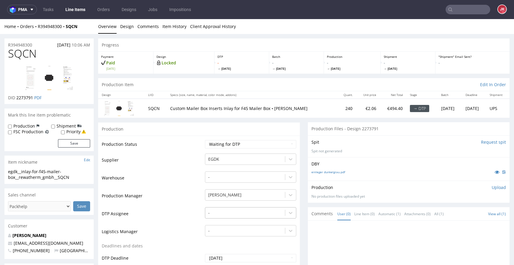
click at [234, 213] on div "-" at bounding box center [250, 211] width 91 height 8
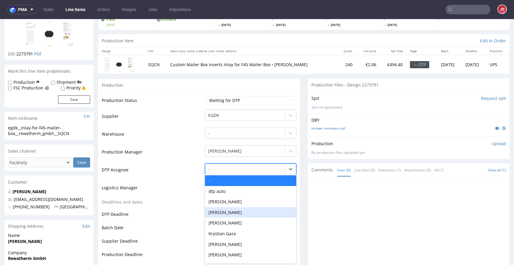
scroll to position [45, 0]
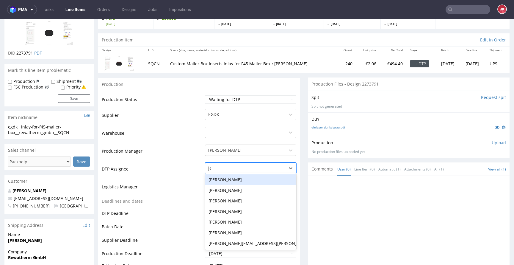
type input "jan"
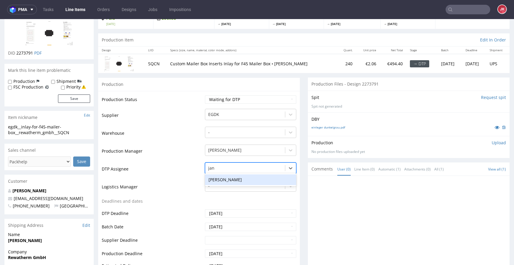
click at [248, 178] on div "[PERSON_NAME]" at bounding box center [250, 179] width 91 height 11
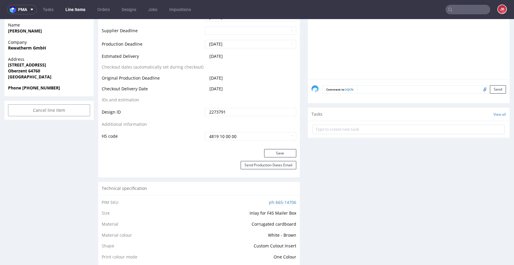
scroll to position [265, 0]
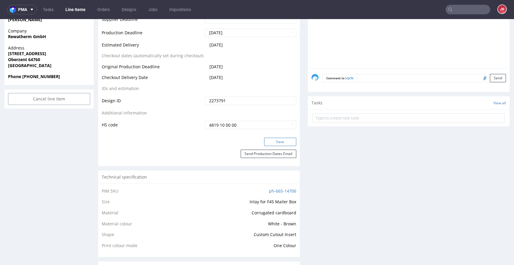
click at [273, 142] on button "Save" at bounding box center [280, 141] width 32 height 8
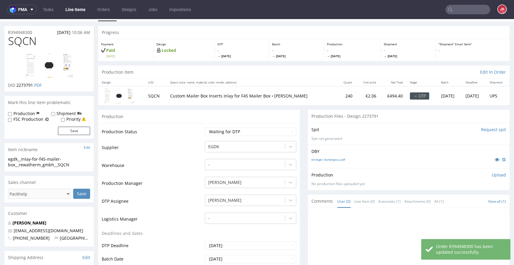
scroll to position [0, 0]
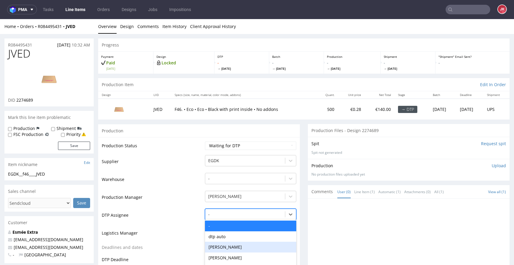
click at [239, 217] on div "[PERSON_NAME], 3 of 31. 31 results available. Use Up and Down to choose options…" at bounding box center [250, 212] width 91 height 8
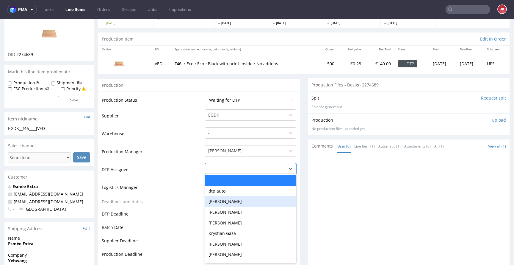
scroll to position [46, 0]
click at [239, 218] on div "[PERSON_NAME]" at bounding box center [250, 222] width 91 height 11
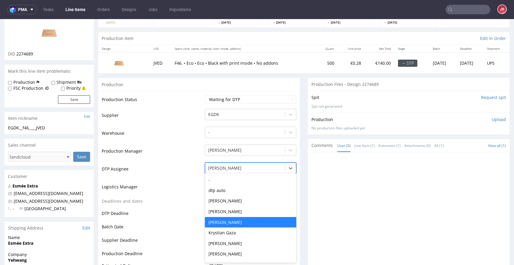
click at [238, 166] on div at bounding box center [245, 167] width 74 height 7
type input "jan"
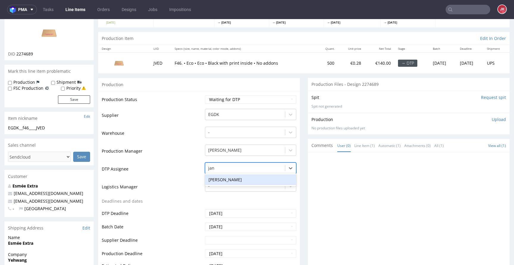
click at [255, 180] on div "[PERSON_NAME]" at bounding box center [250, 179] width 91 height 11
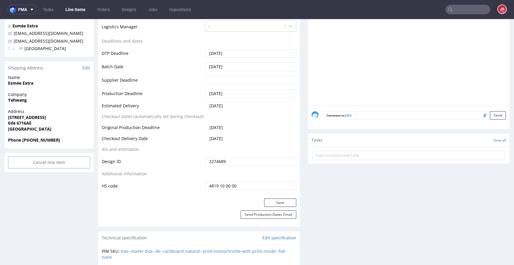
scroll to position [215, 0]
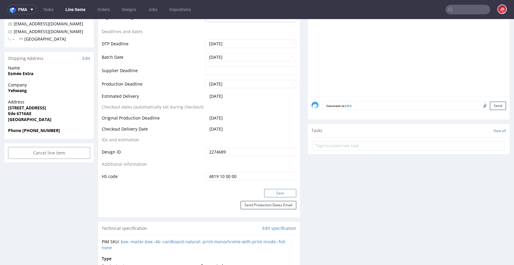
click at [281, 193] on button "Save" at bounding box center [280, 193] width 32 height 8
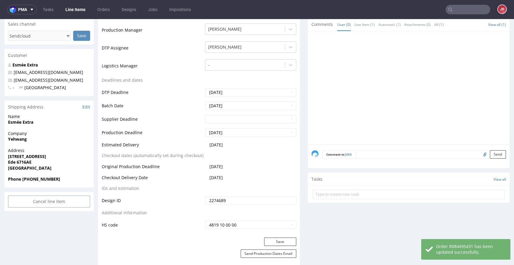
scroll to position [0, 0]
